Goal: Transaction & Acquisition: Purchase product/service

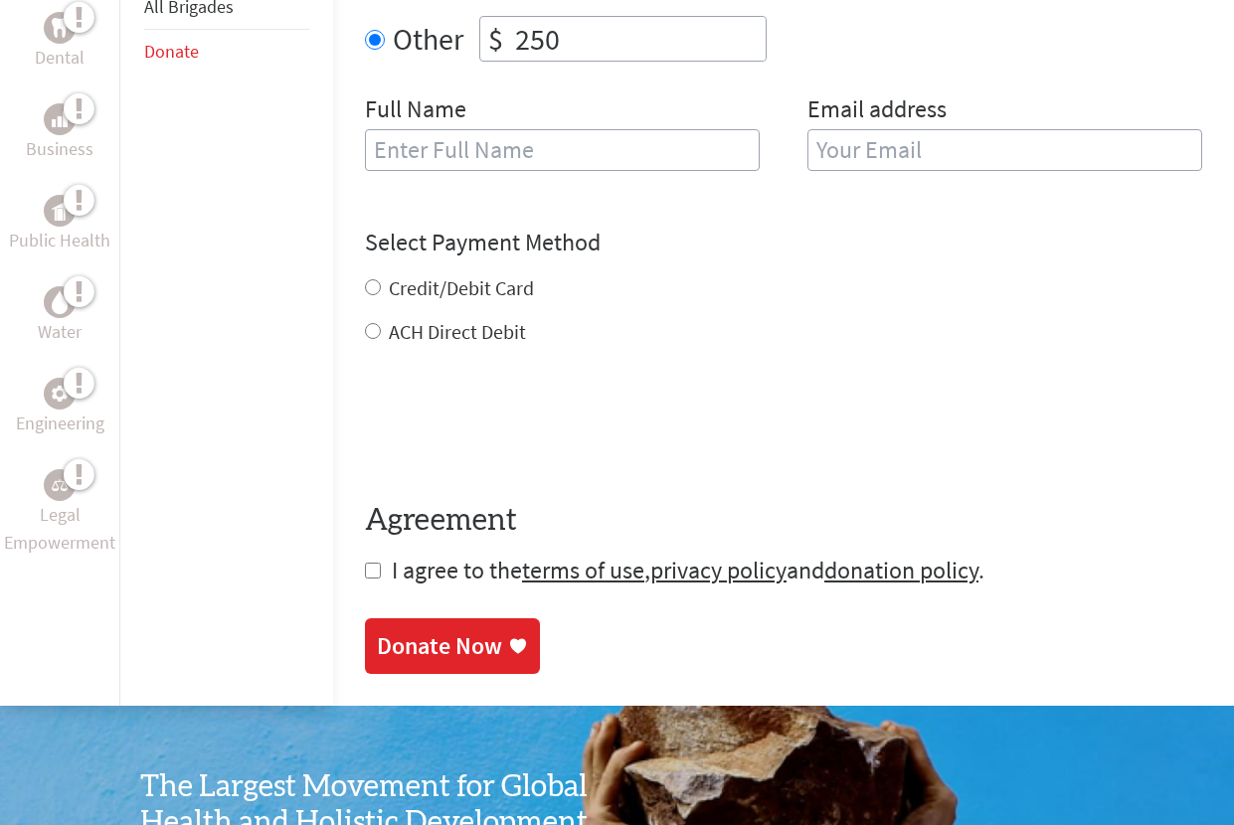
scroll to position [869, 0]
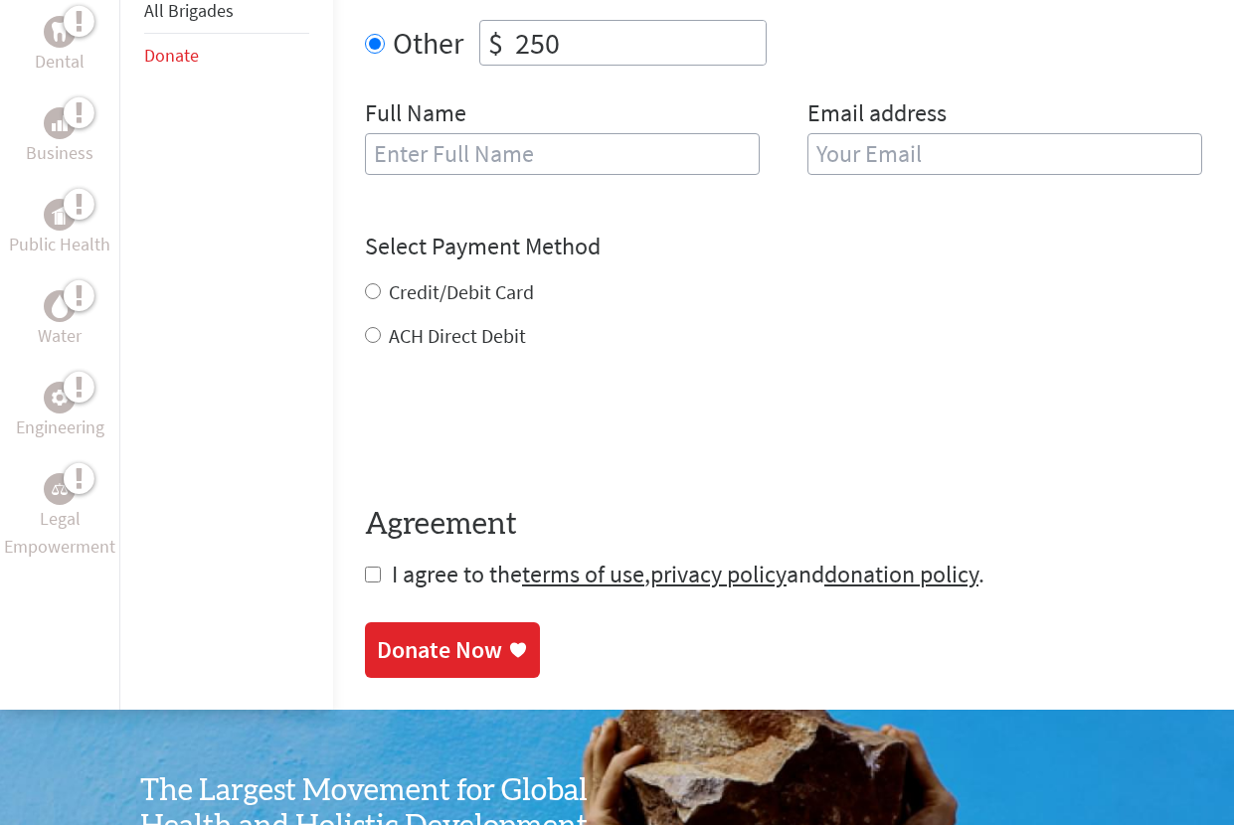
click at [365, 241] on div "Select Payment Method NOTE: American Express is not accepted. Please proceed no…" at bounding box center [783, 290] width 837 height 119
click at [365, 283] on input "Credit/Debit Card" at bounding box center [373, 291] width 16 height 16
radio input "true"
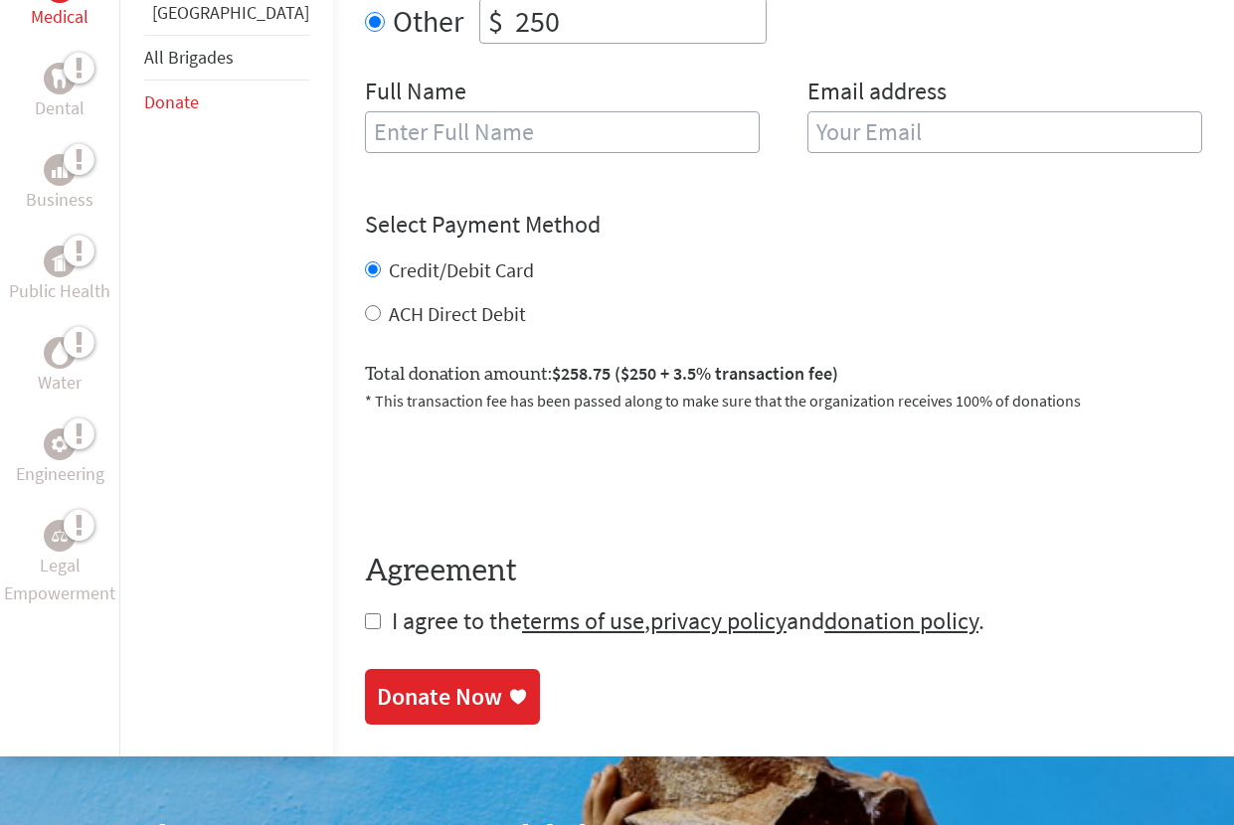
scroll to position [900, 0]
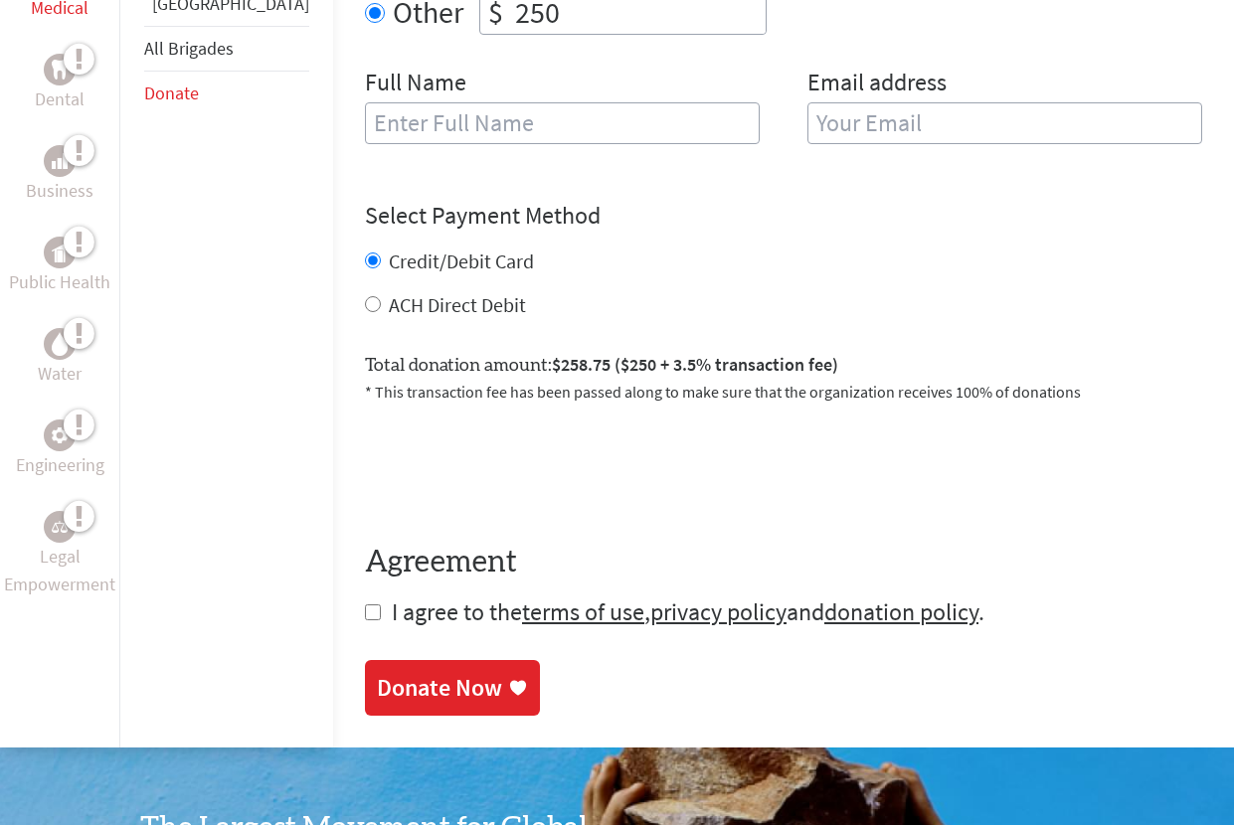
click at [365, 604] on input "checkbox" at bounding box center [373, 612] width 16 height 16
checkbox input "true"
click at [377, 674] on div "Donate Now" at bounding box center [439, 690] width 125 height 32
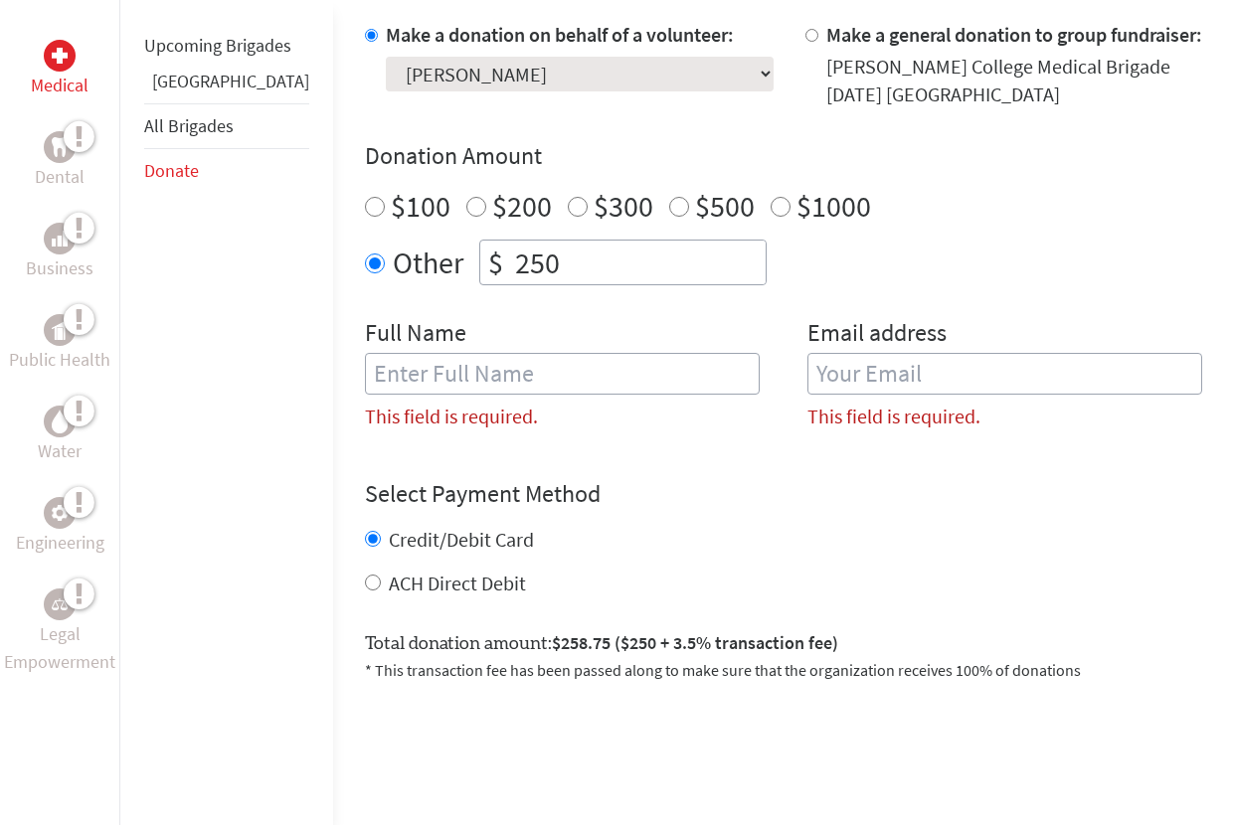
scroll to position [642, 0]
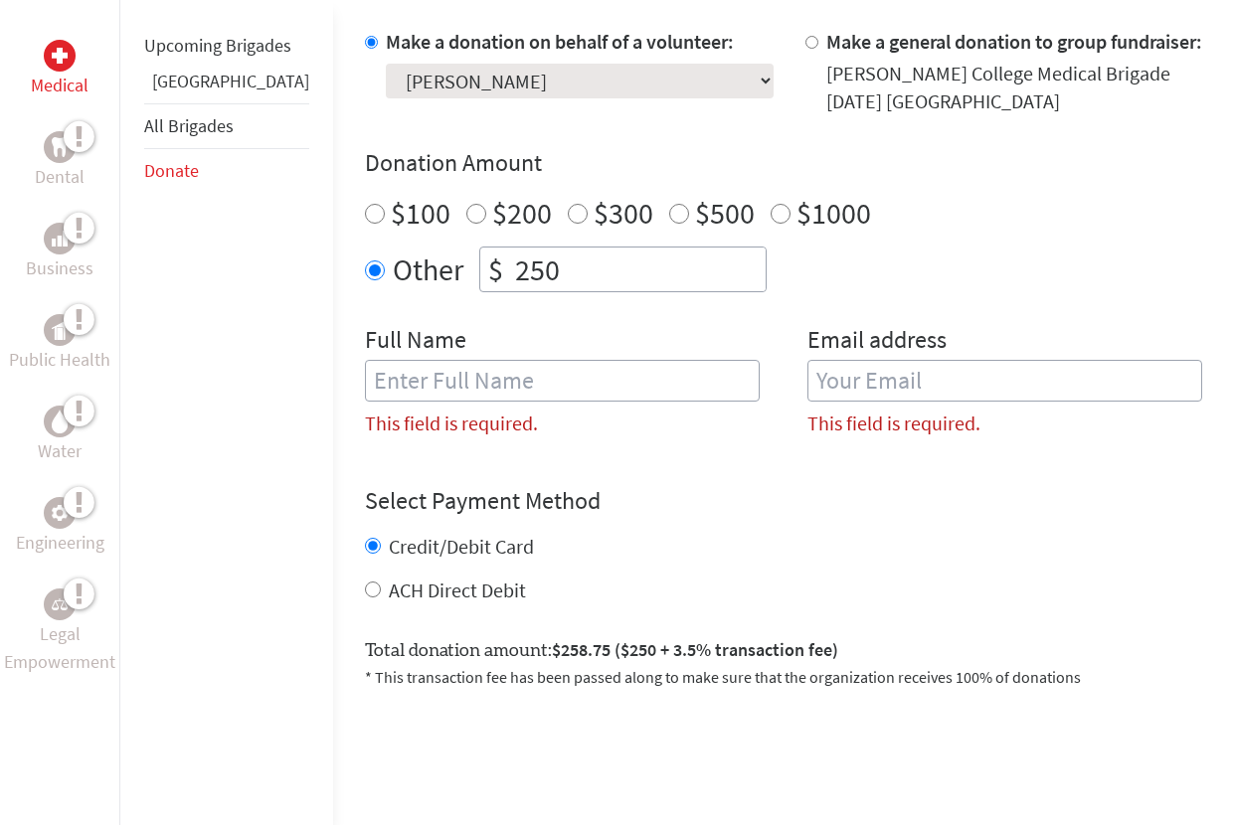
click at [435, 410] on label "This field is required." at bounding box center [451, 424] width 173 height 28
click at [423, 367] on input "text" at bounding box center [562, 381] width 395 height 42
click at [926, 360] on input "email" at bounding box center [1004, 381] width 395 height 42
click at [469, 360] on input "[PERSON_NAME]" at bounding box center [562, 381] width 395 height 42
type input "[PERSON_NAME]"
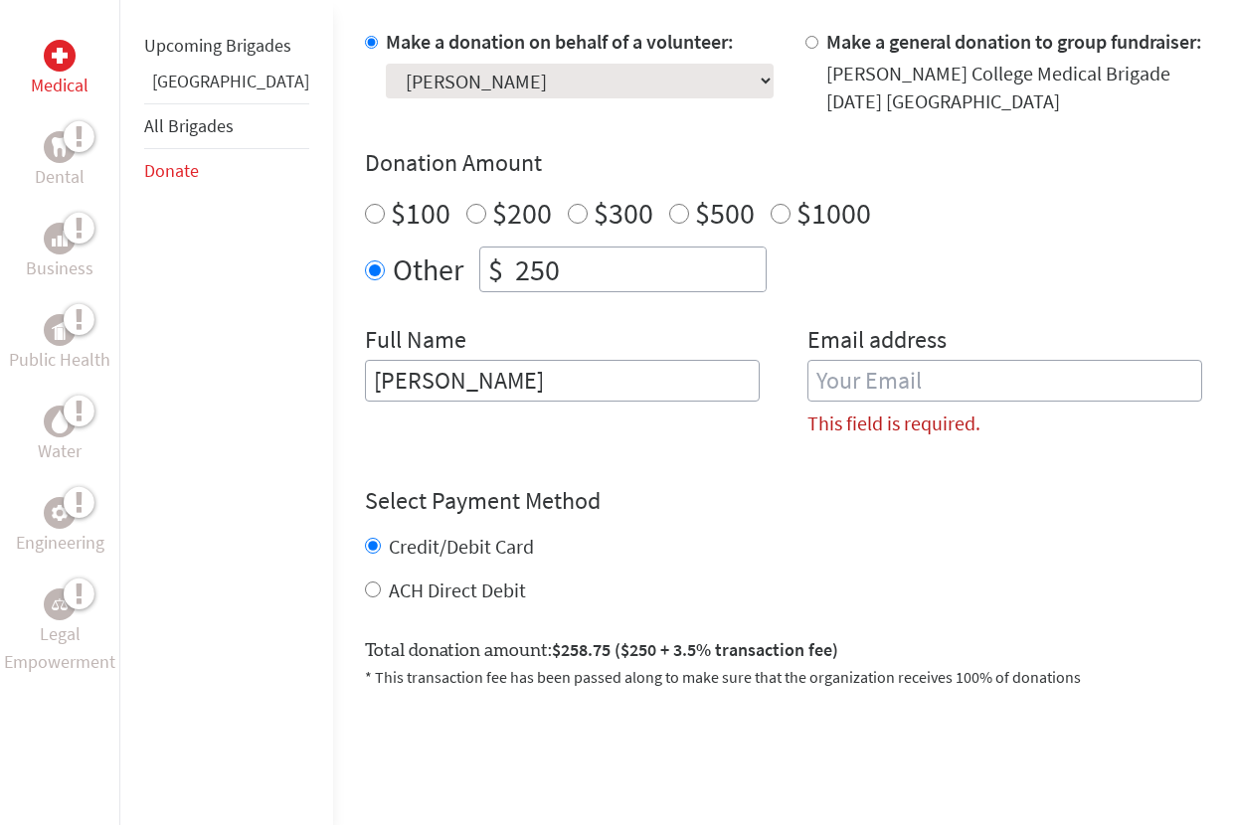
click at [887, 410] on label "This field is required." at bounding box center [893, 424] width 173 height 28
click at [886, 410] on label "This field is required." at bounding box center [893, 424] width 173 height 28
click at [848, 360] on input "email" at bounding box center [1004, 381] width 395 height 42
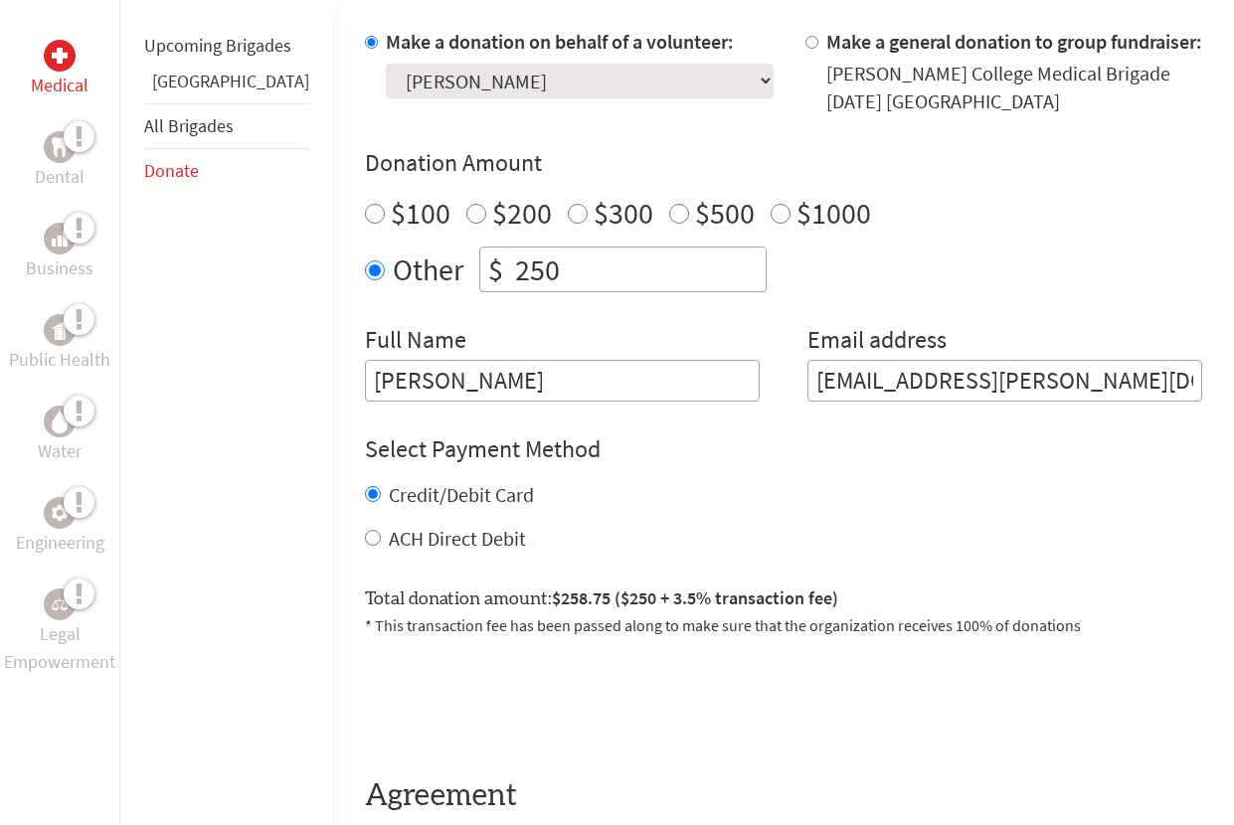
type input "[EMAIL_ADDRESS][PERSON_NAME][DOMAIN_NAME]"
click at [570, 525] on div "ACH Direct Debit" at bounding box center [783, 539] width 837 height 28
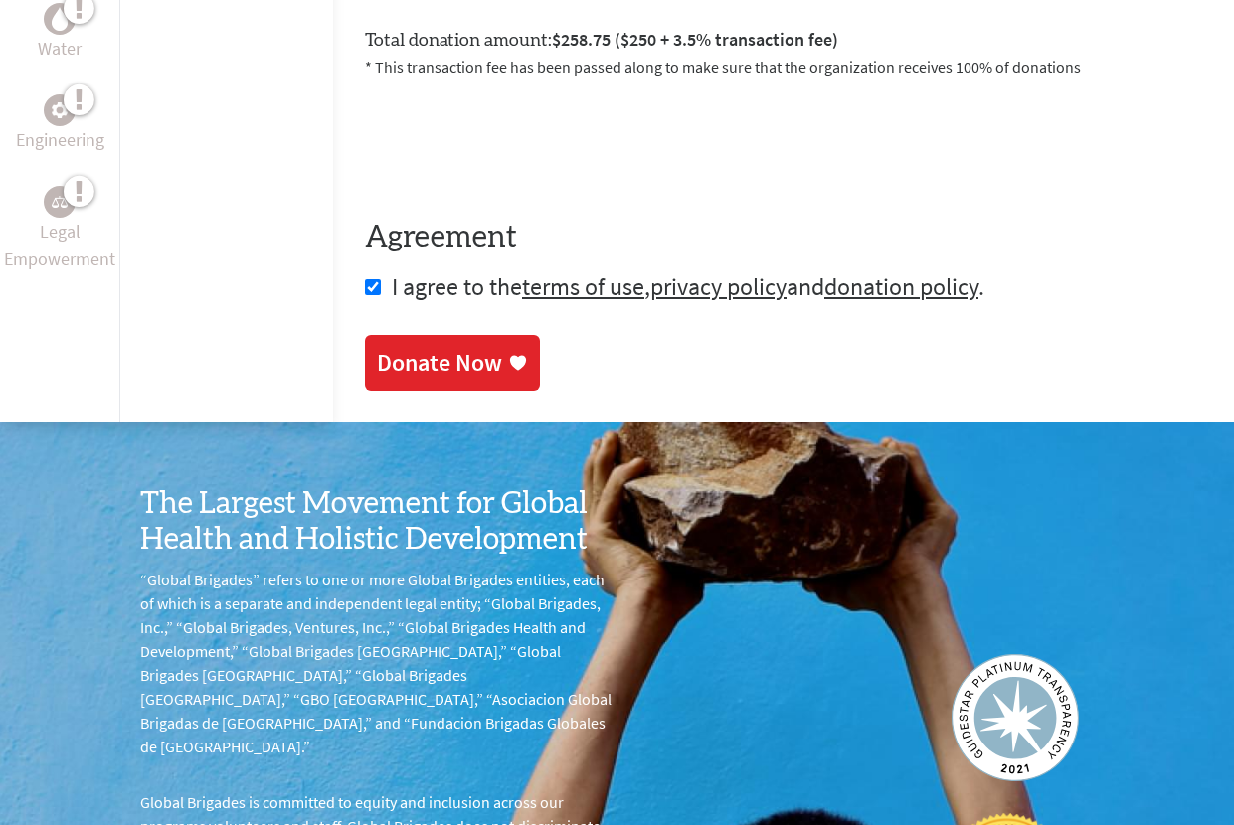
scroll to position [1229, 0]
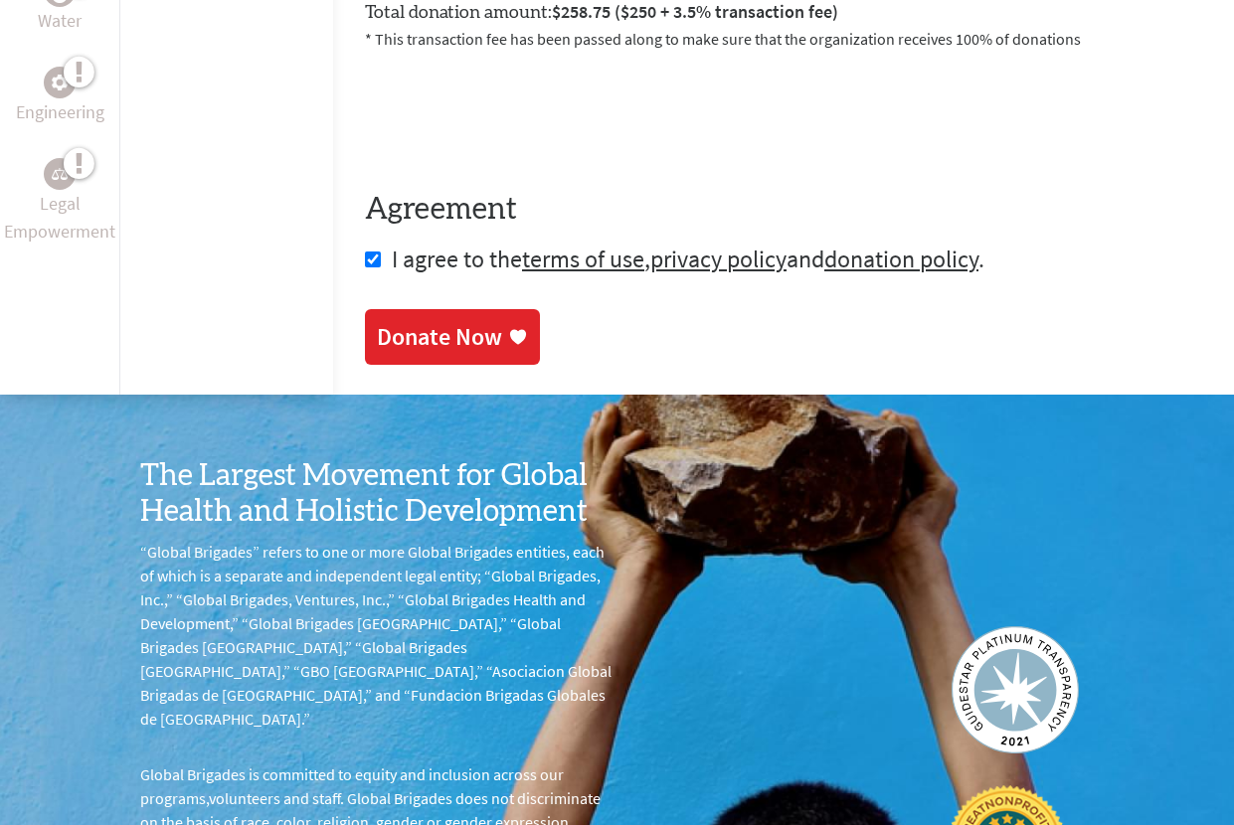
click at [368, 323] on link "Donate Now" at bounding box center [452, 337] width 175 height 56
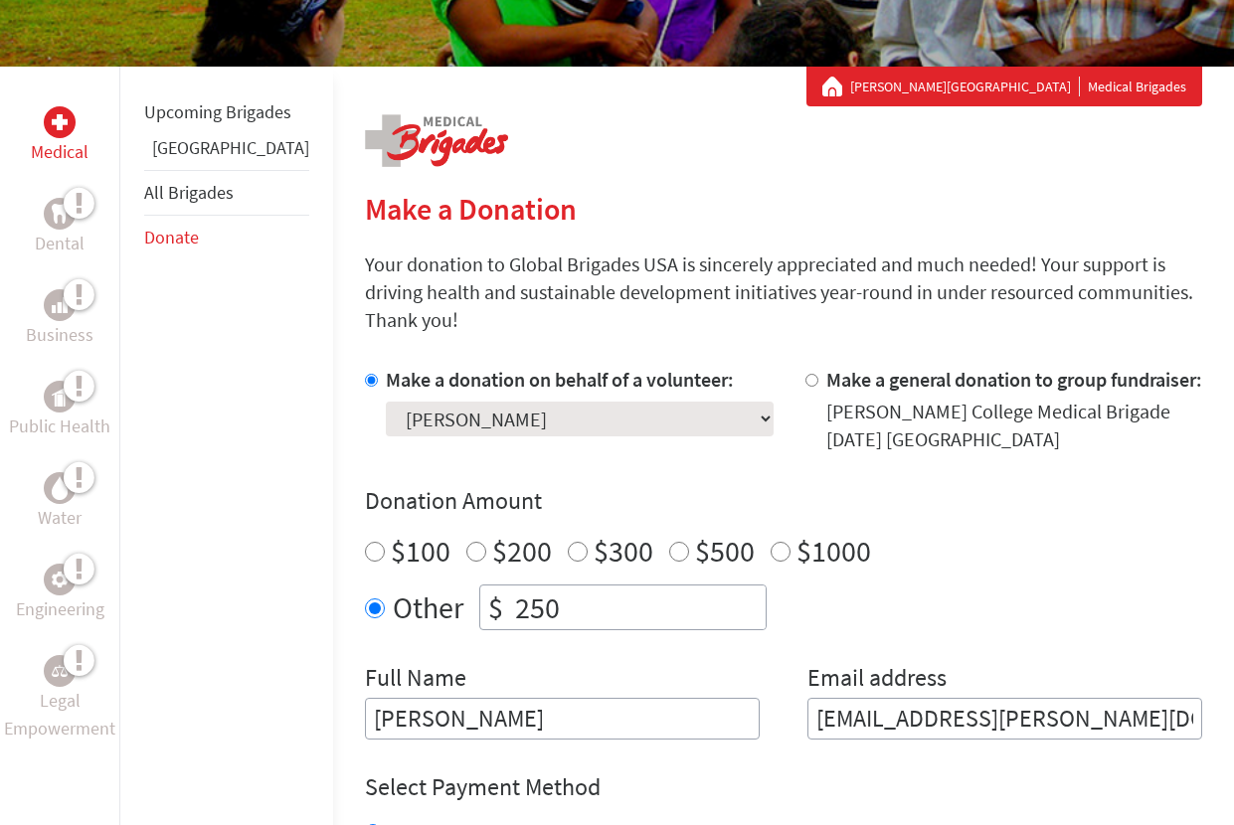
scroll to position [0, 0]
